Goal: Information Seeking & Learning: Find contact information

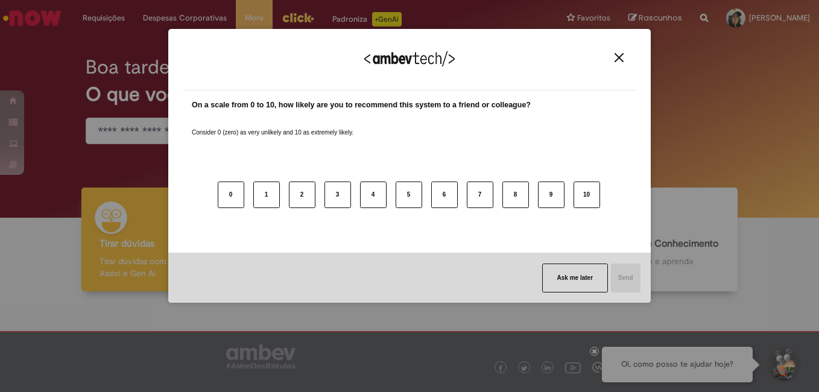
click at [618, 59] on img "Close" at bounding box center [618, 57] width 9 height 9
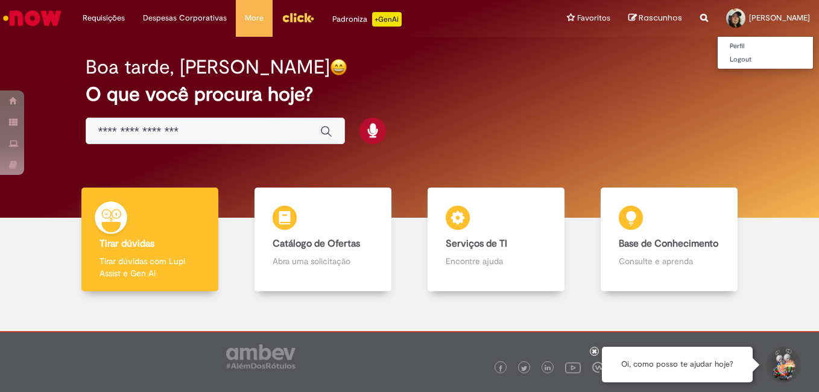
click at [726, 24] on div at bounding box center [735, 17] width 19 height 19
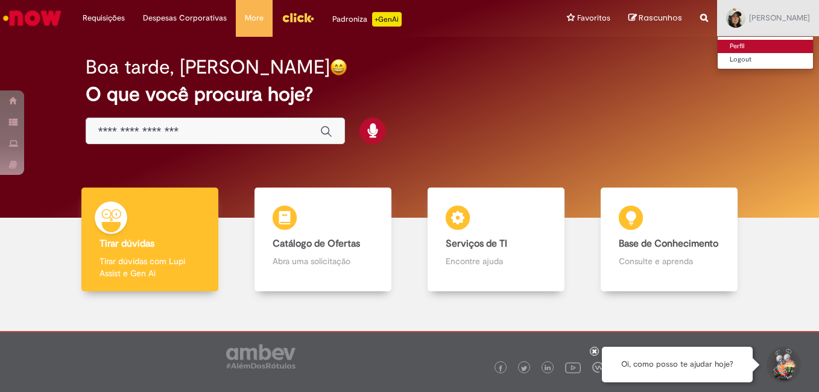
click at [726, 43] on link "Perfil" at bounding box center [764, 46] width 95 height 13
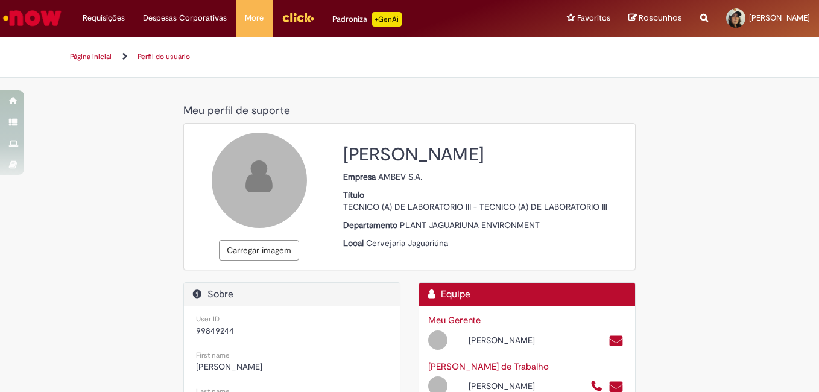
select select "**********"
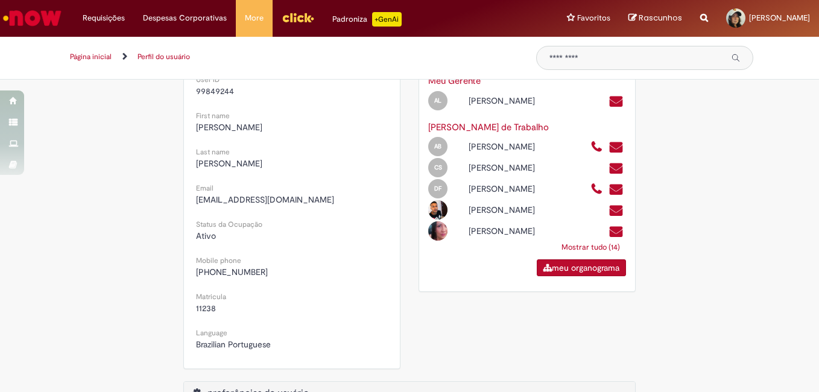
scroll to position [181, 0]
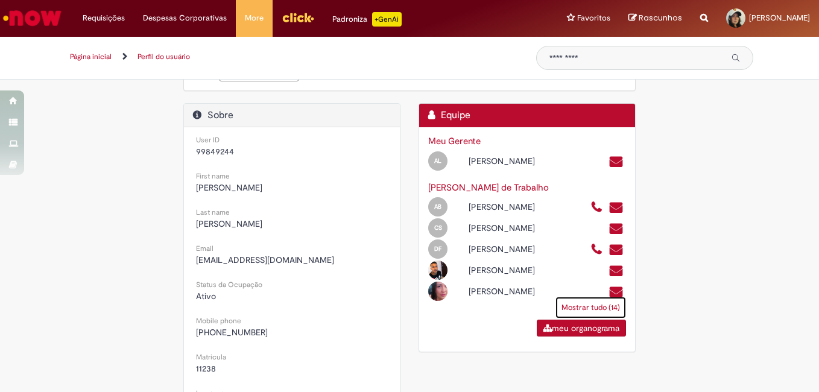
click at [598, 318] on link "Mostrar tudo (14)" at bounding box center [590, 308] width 71 height 22
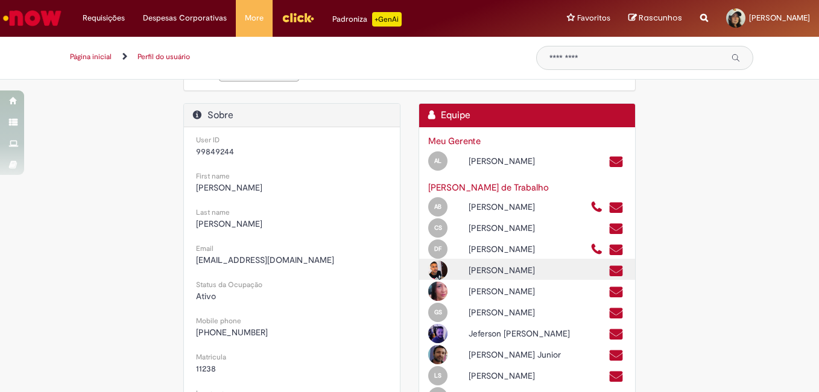
scroll to position [60, 0]
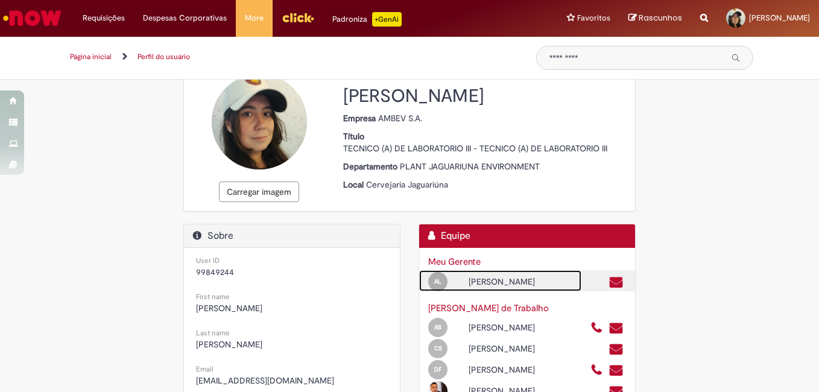
click at [509, 281] on div "[PERSON_NAME]" at bounding box center [519, 281] width 121 height 12
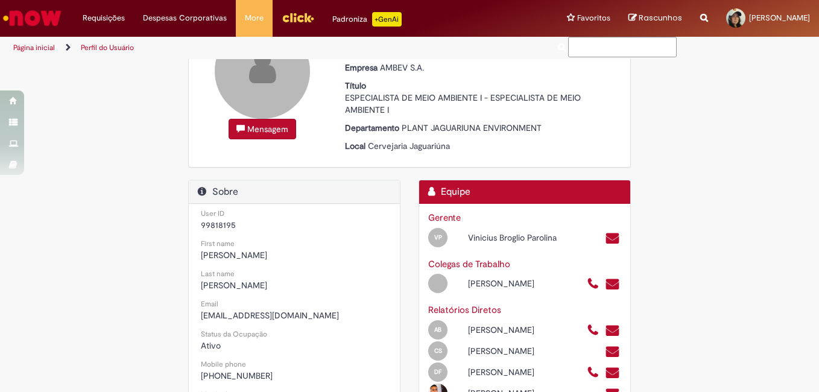
scroll to position [167, 0]
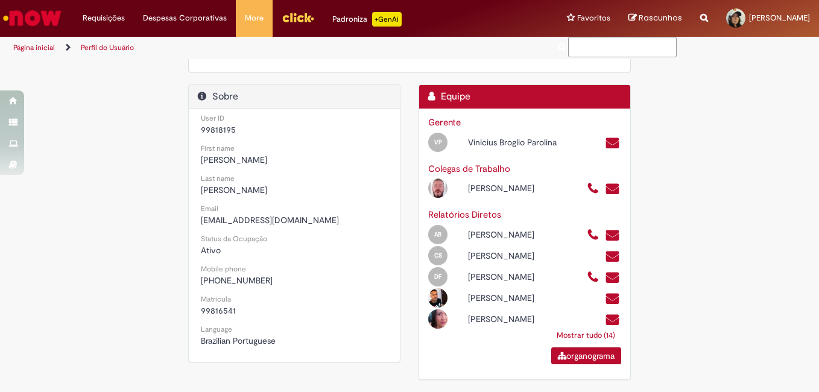
click at [586, 335] on link "Mostrar tudo (14)" at bounding box center [585, 335] width 71 height 22
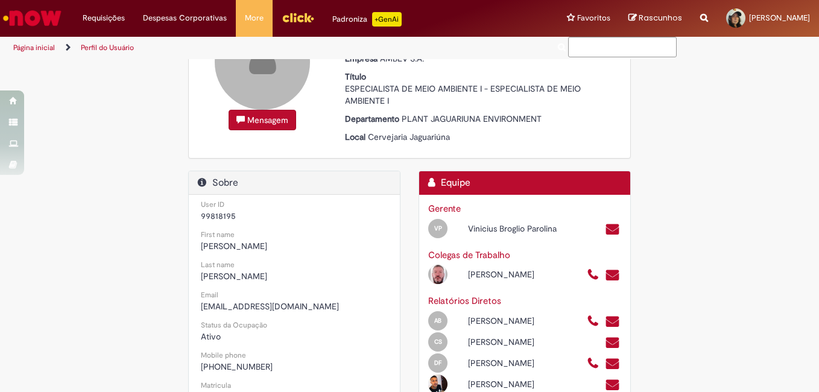
scroll to position [0, 0]
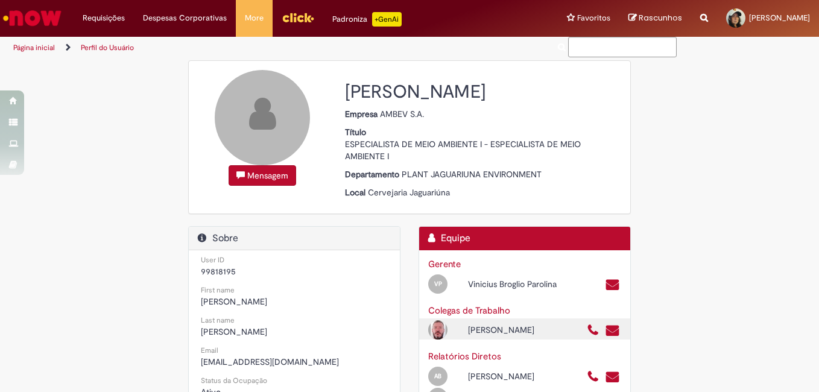
click at [504, 330] on div "[PERSON_NAME]" at bounding box center [518, 330] width 119 height 12
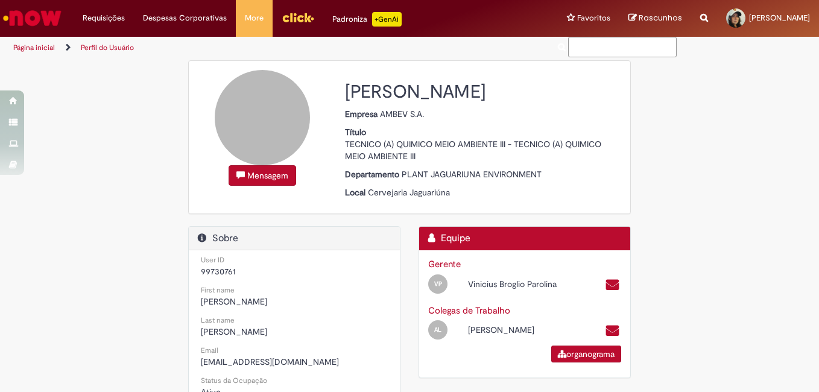
scroll to position [121, 0]
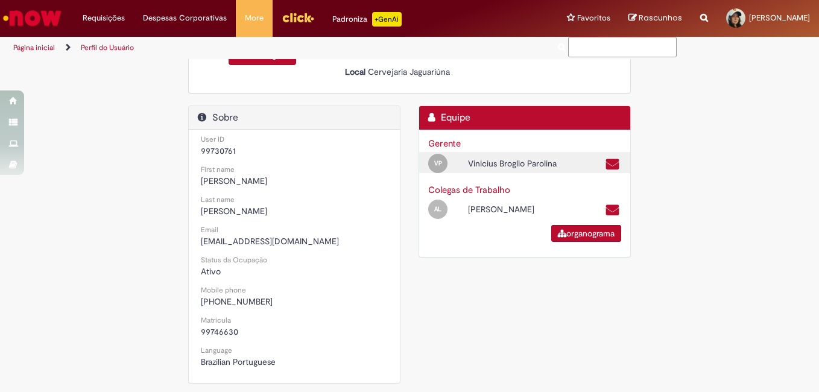
click at [496, 165] on div "Vinicius Broglio Parolina" at bounding box center [518, 163] width 119 height 12
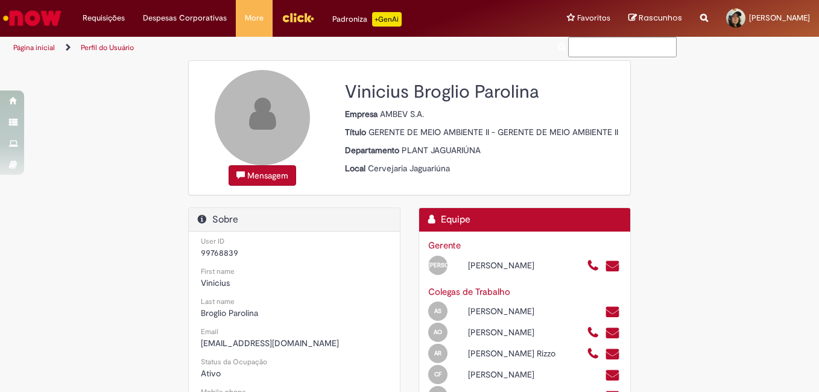
scroll to position [146, 0]
